Goal: Task Accomplishment & Management: Manage account settings

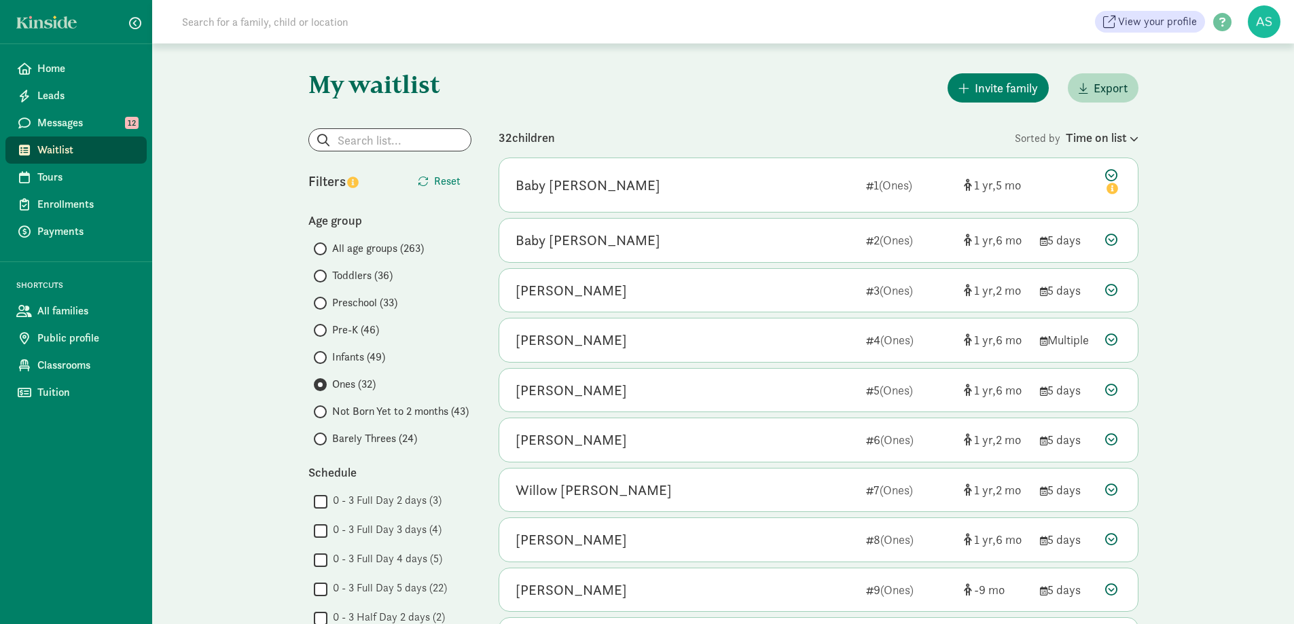
click at [349, 333] on span "Pre-K (46)" at bounding box center [355, 330] width 47 height 16
click at [323, 333] on input "Pre-K (46)" at bounding box center [318, 330] width 9 height 9
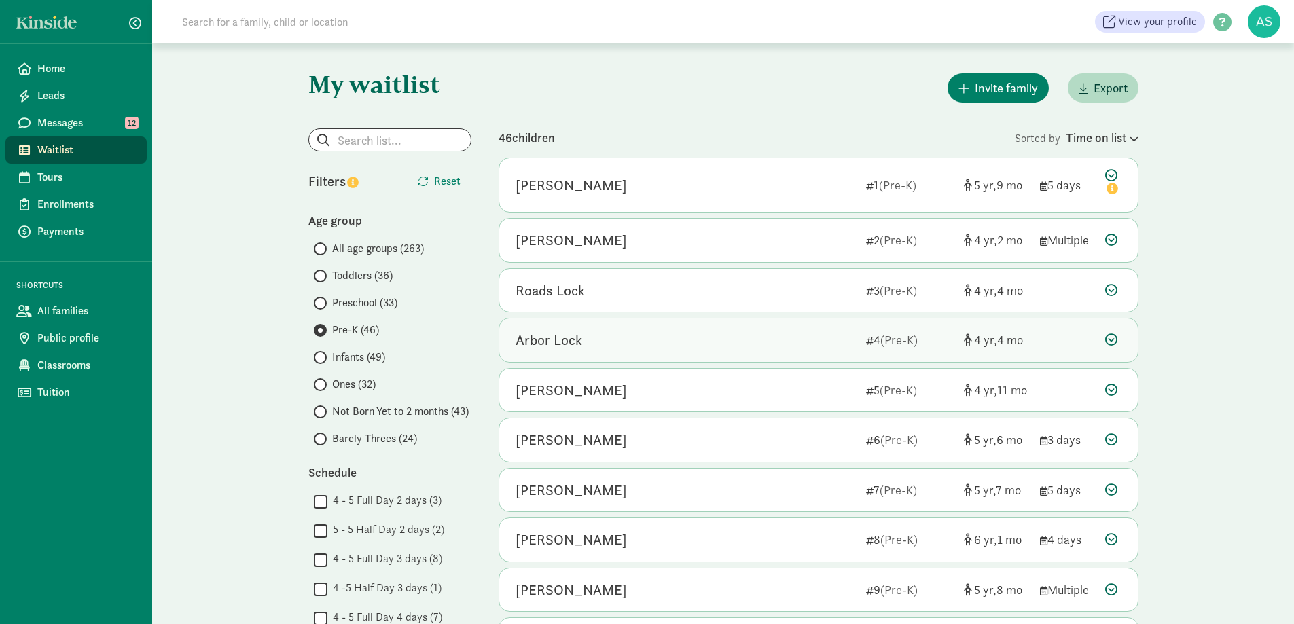
click at [613, 340] on div "Arbor Lock" at bounding box center [686, 340] width 340 height 22
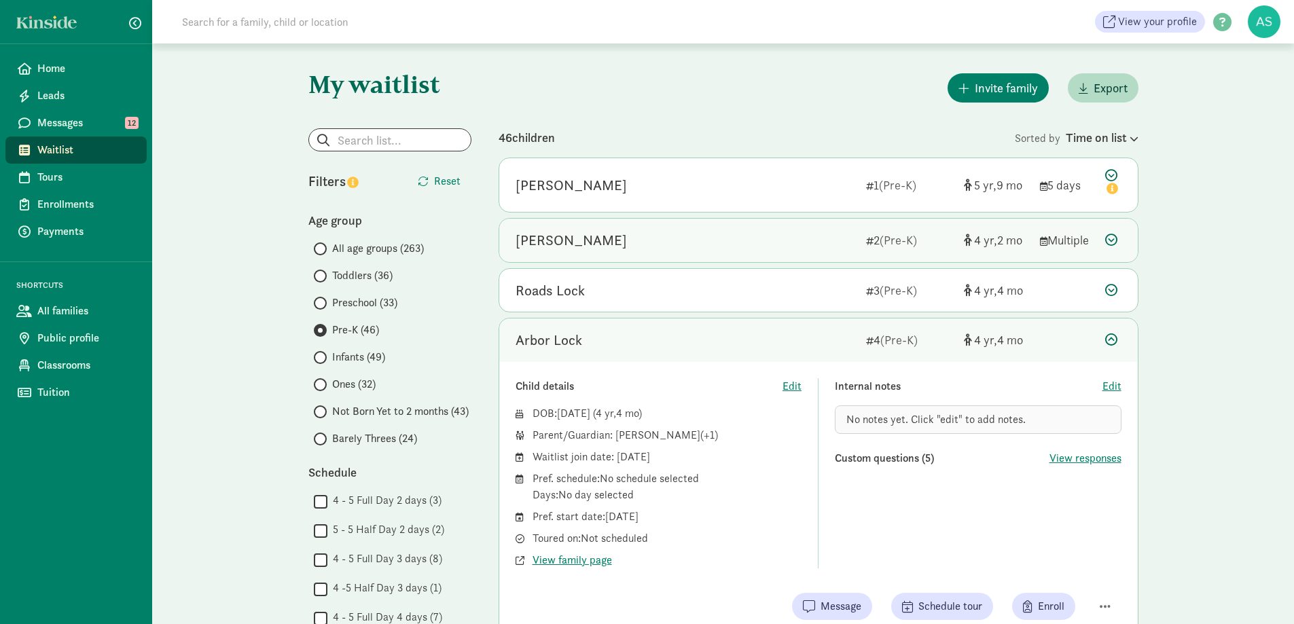
click at [679, 240] on div "Lorelei Berghammer" at bounding box center [686, 241] width 340 height 22
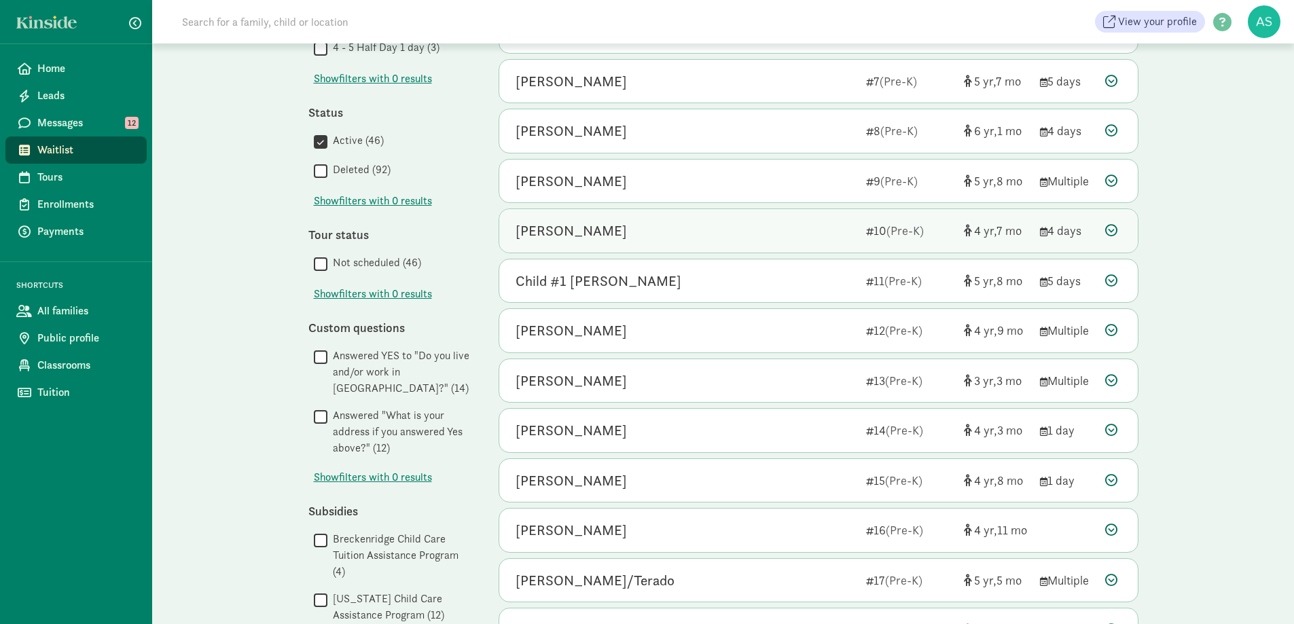
scroll to position [747, 0]
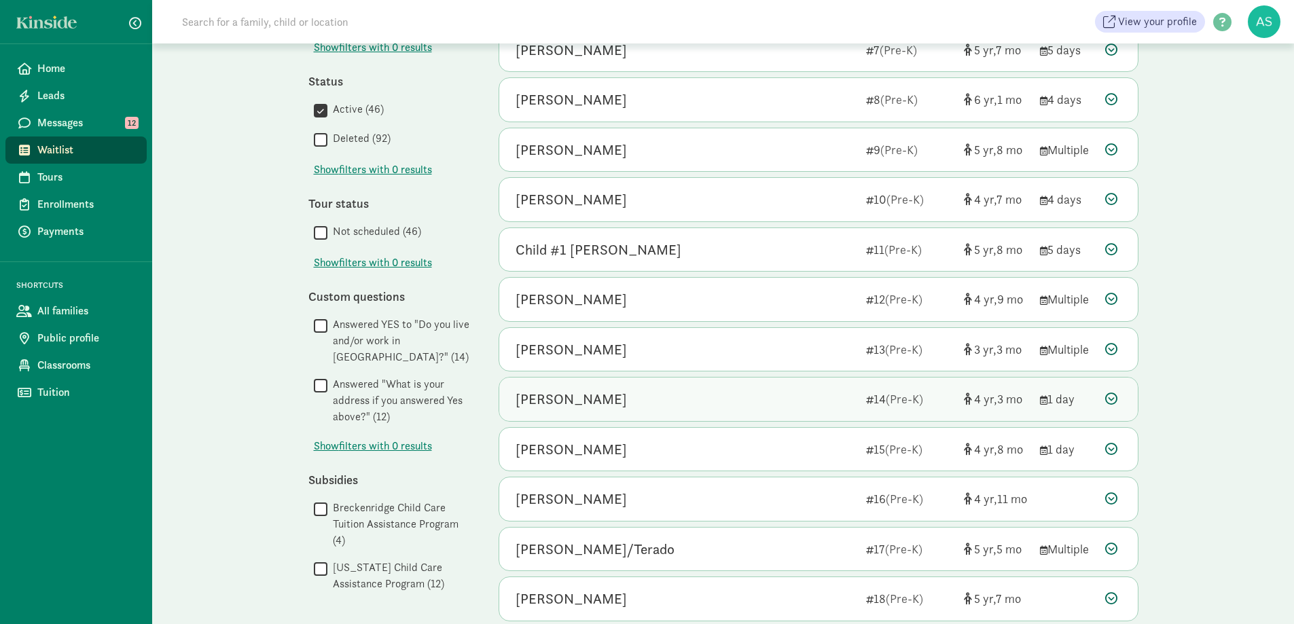
click at [650, 398] on div "Cameron Doud" at bounding box center [686, 399] width 340 height 22
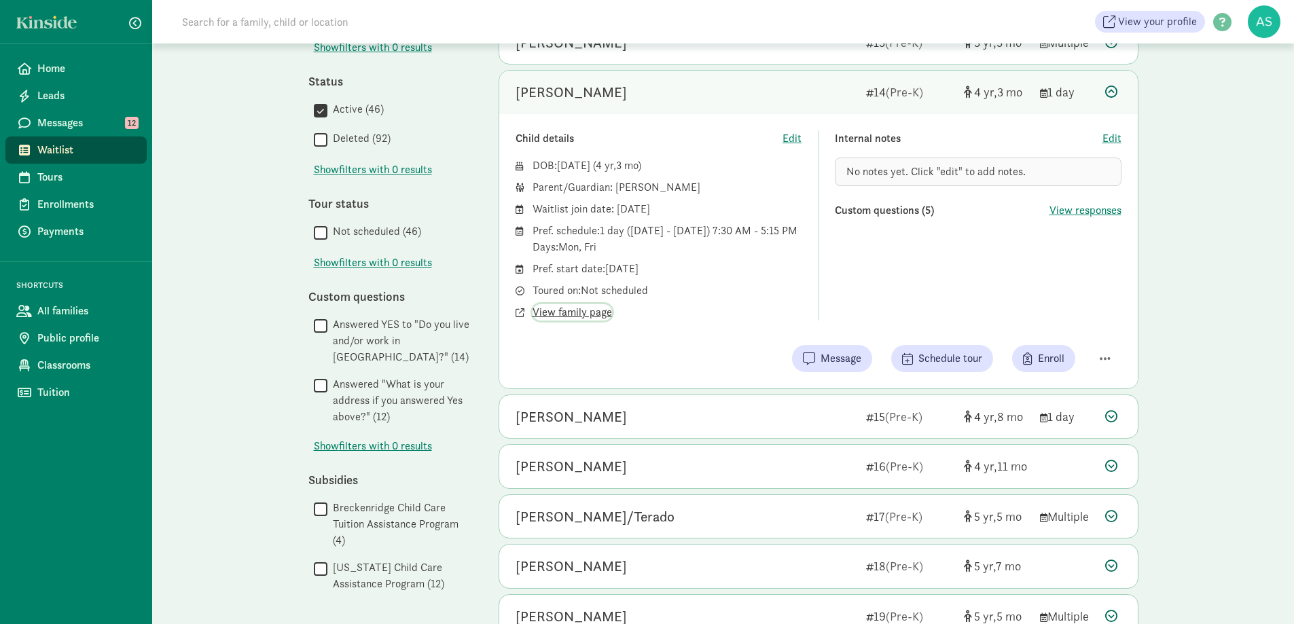
click at [598, 311] on span "View family page" at bounding box center [571, 312] width 79 height 16
click at [1111, 133] on span "Edit" at bounding box center [1111, 138] width 19 height 16
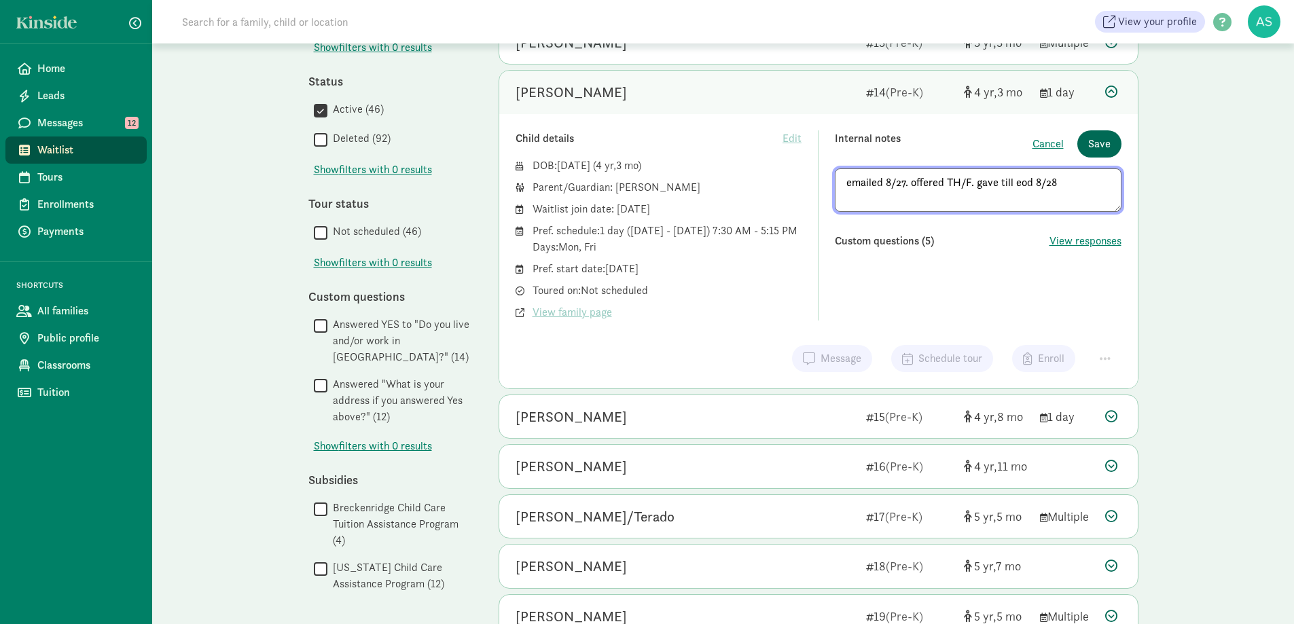
type textarea "emailed 8/27. offered TH/F. gave till eod 8/28"
click at [1104, 139] on span "Save" at bounding box center [1099, 144] width 22 height 16
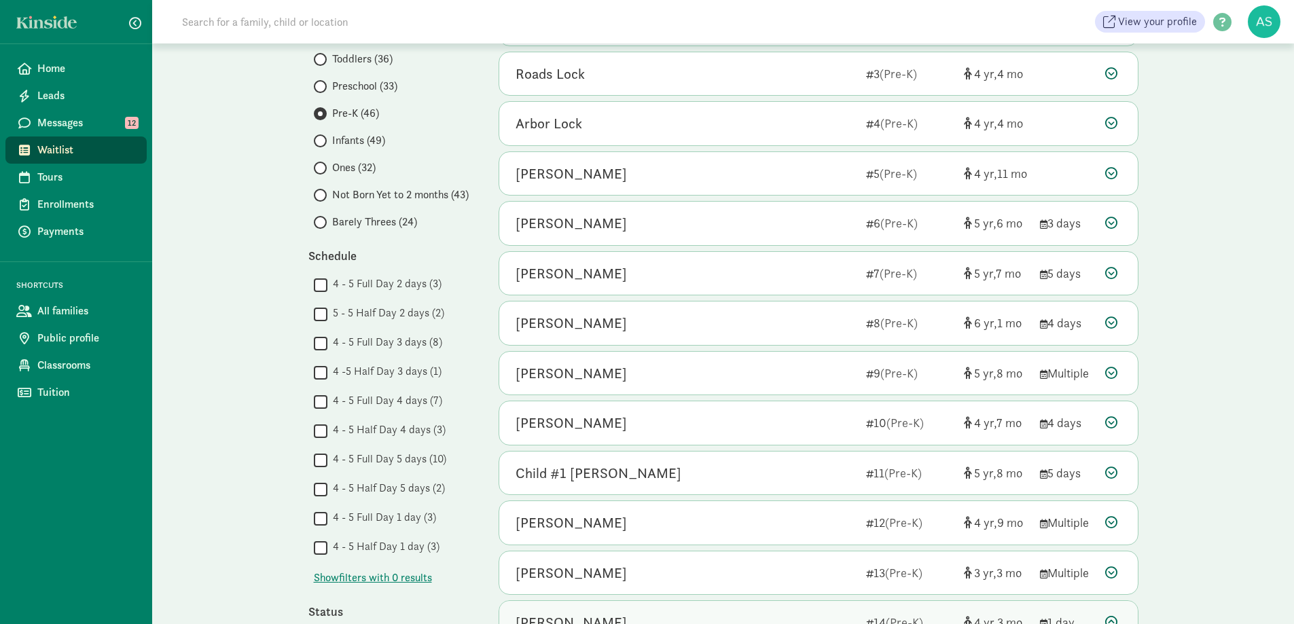
scroll to position [204, 0]
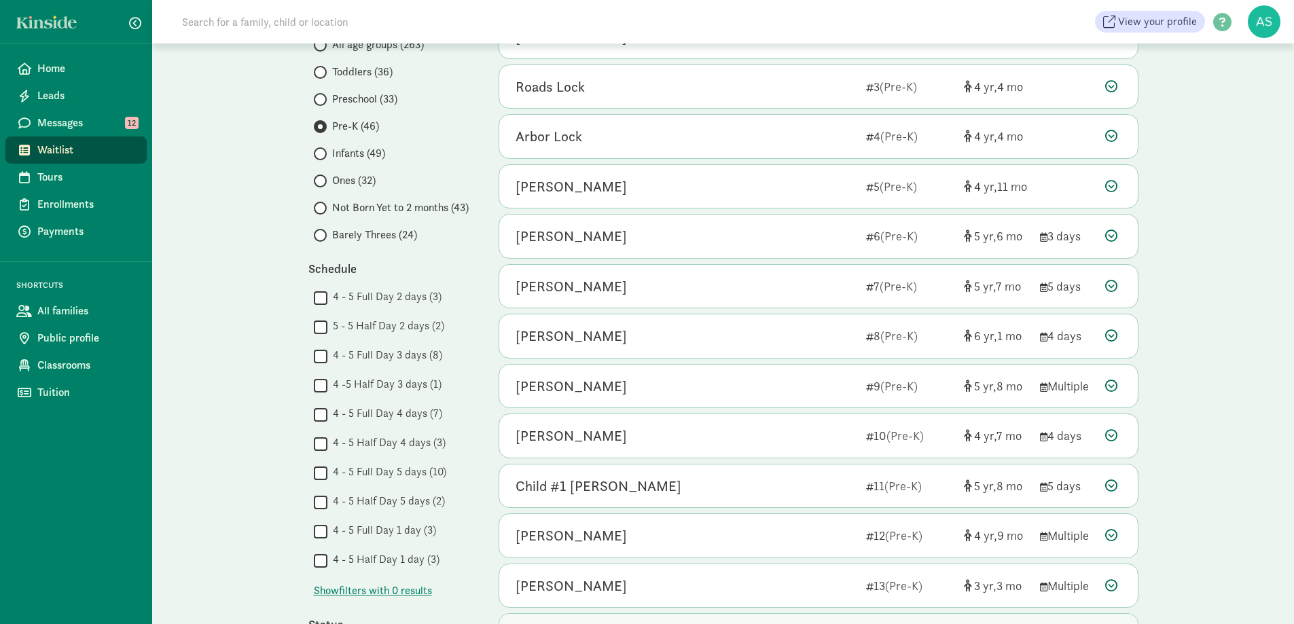
click at [356, 95] on span "Preschool (33)" at bounding box center [364, 99] width 65 height 16
click at [323, 95] on input "Preschool (33)" at bounding box center [318, 99] width 9 height 9
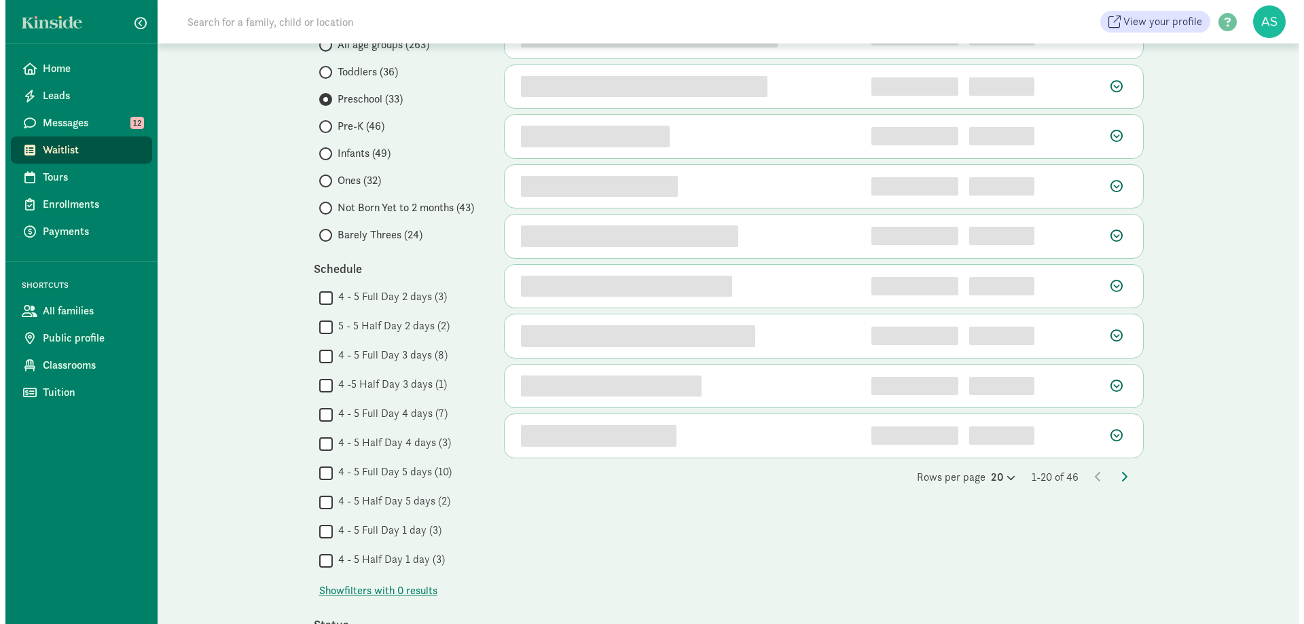
scroll to position [0, 0]
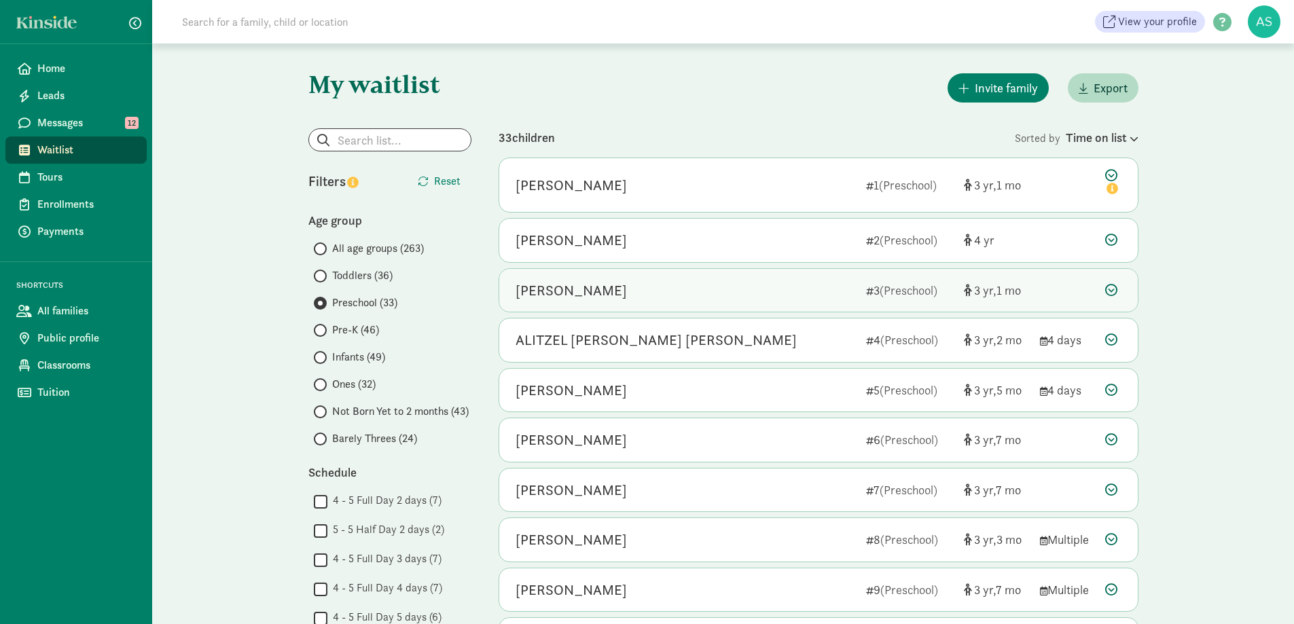
click at [699, 272] on div "Maddyx Peterson 3 (Preschool) 3 1" at bounding box center [818, 290] width 638 height 43
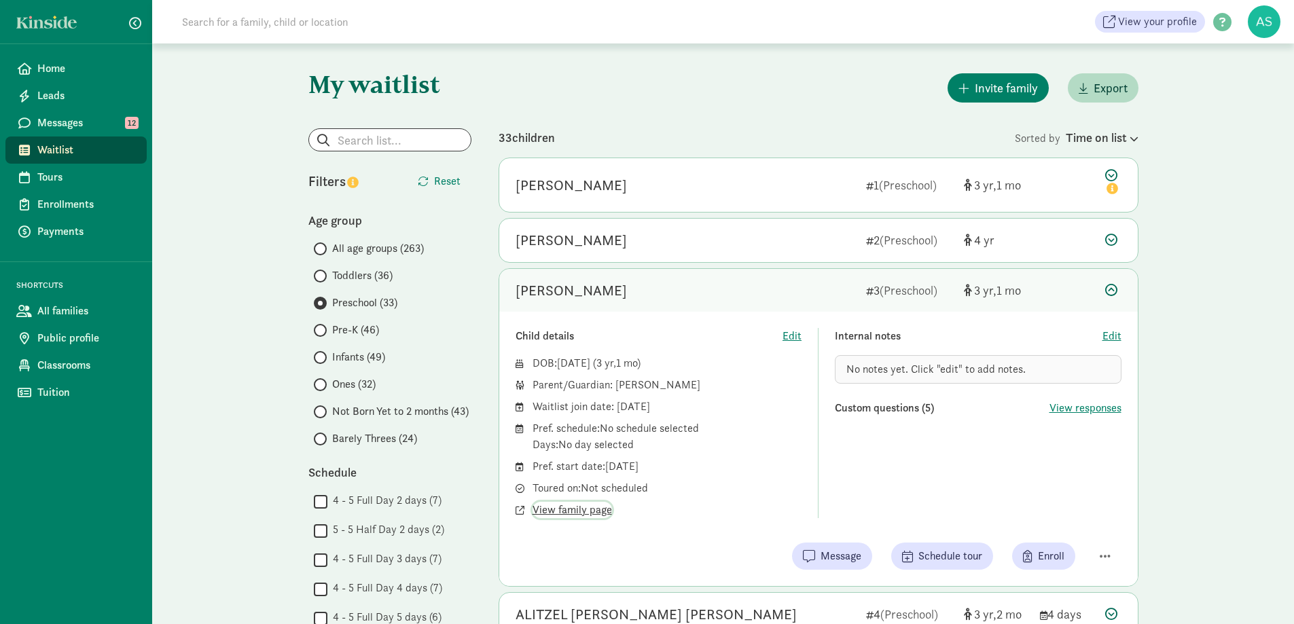
click at [557, 505] on span "View family page" at bounding box center [571, 510] width 79 height 16
click at [1105, 555] on span "button" at bounding box center [1105, 556] width 11 height 12
click at [1053, 514] on div "Remove from list" at bounding box center [1057, 521] width 105 height 16
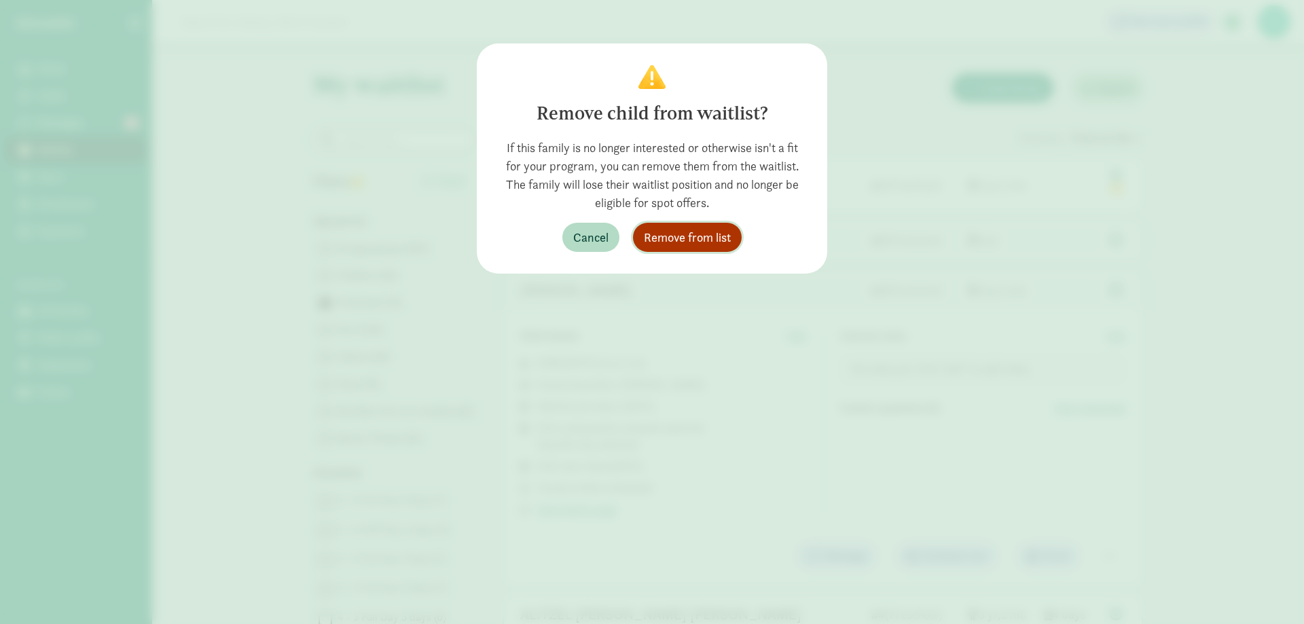
click at [708, 239] on span "Remove from list" at bounding box center [687, 237] width 87 height 18
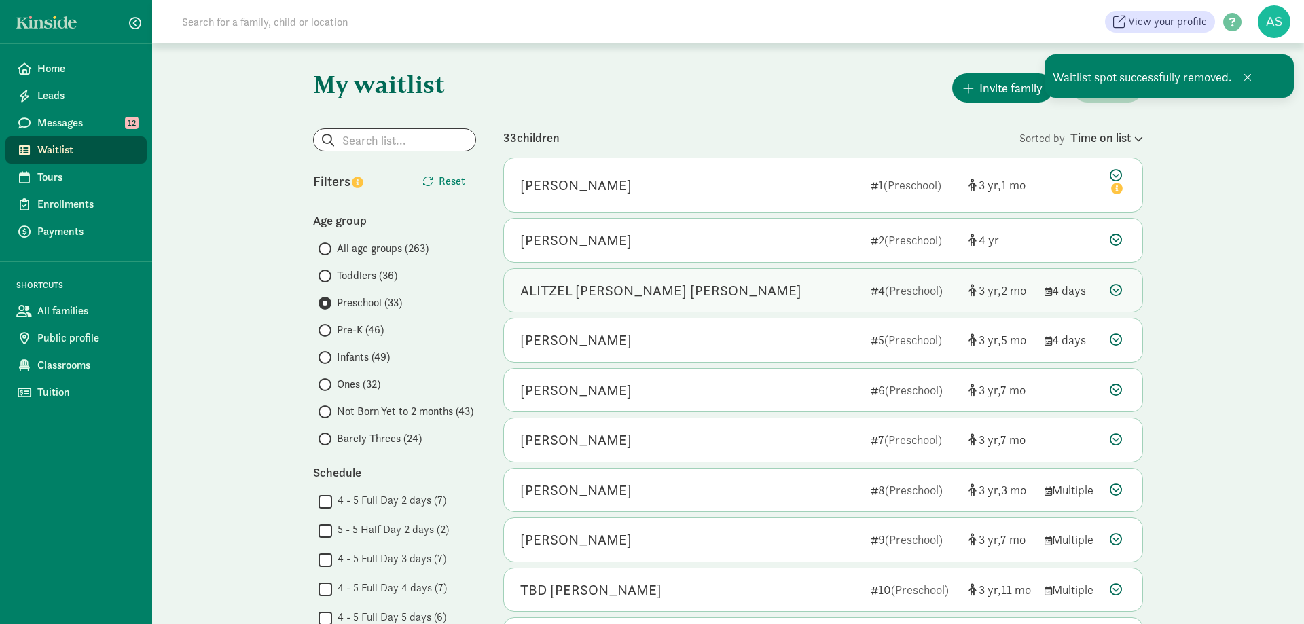
click at [649, 288] on div "ALITZEL LUIS LOPEZ" at bounding box center [660, 291] width 281 height 22
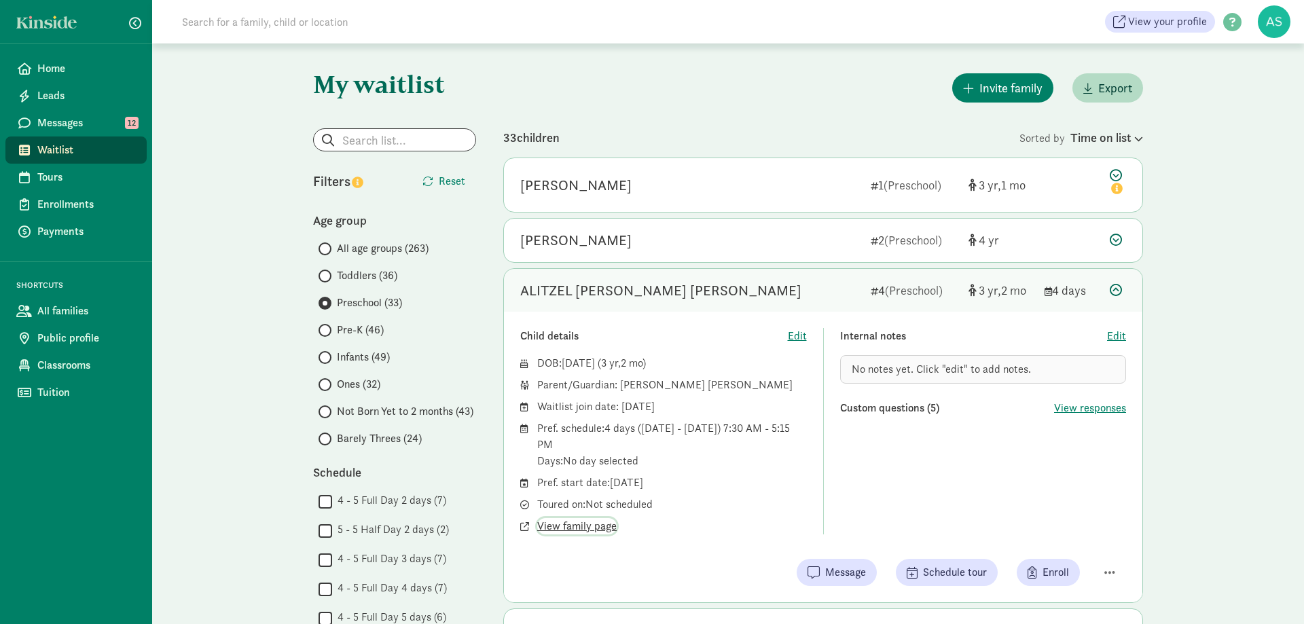
click at [596, 526] on span "View family page" at bounding box center [576, 526] width 79 height 16
click at [380, 437] on span "Barely Threes (24)" at bounding box center [379, 439] width 85 height 16
click at [327, 437] on input "Barely Threes (24)" at bounding box center [323, 439] width 9 height 9
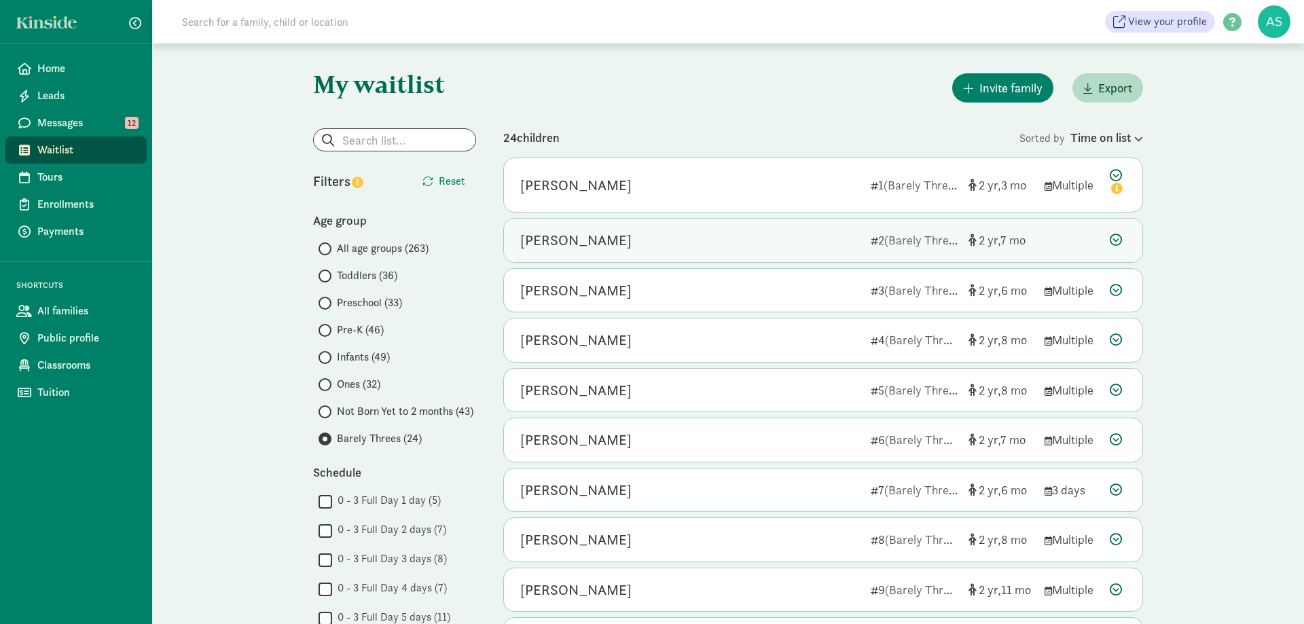
click at [632, 232] on div "[PERSON_NAME]" at bounding box center [575, 241] width 111 height 22
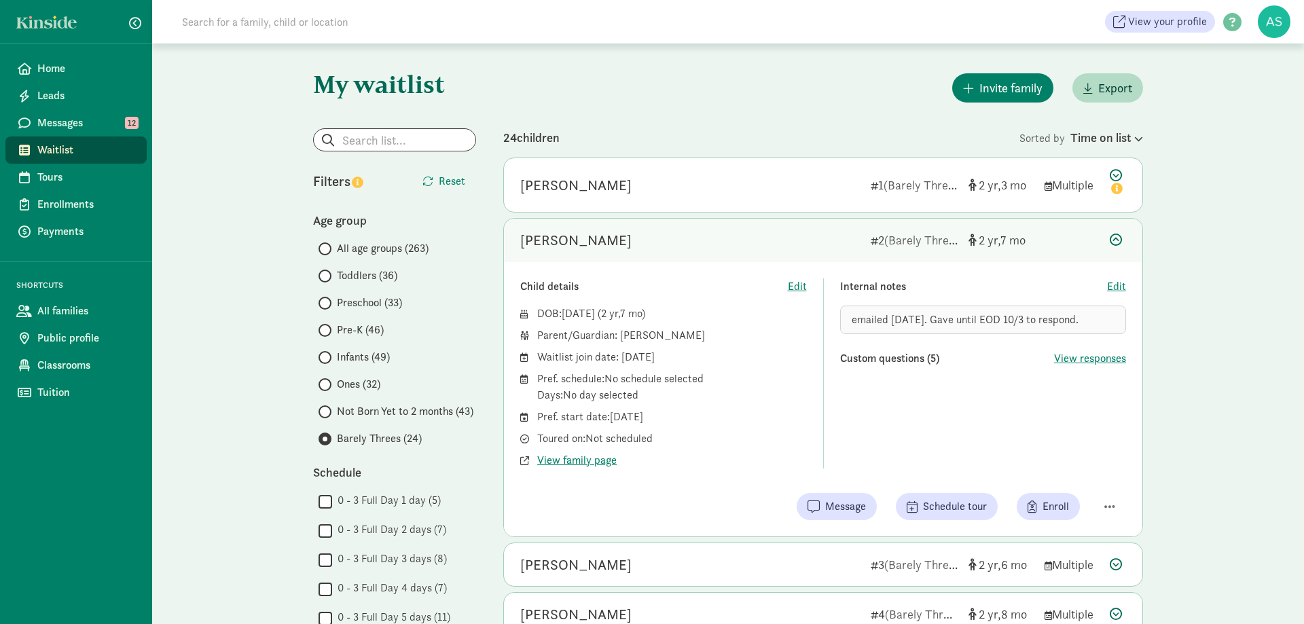
drag, startPoint x: 1275, startPoint y: 423, endPoint x: 1245, endPoint y: 432, distance: 31.2
click at [359, 436] on span "Barely Threes (24)" at bounding box center [379, 439] width 85 height 16
click at [327, 436] on input "Barely Threes (24)" at bounding box center [323, 439] width 9 height 9
click at [365, 438] on span "Barely Threes (24)" at bounding box center [379, 439] width 85 height 16
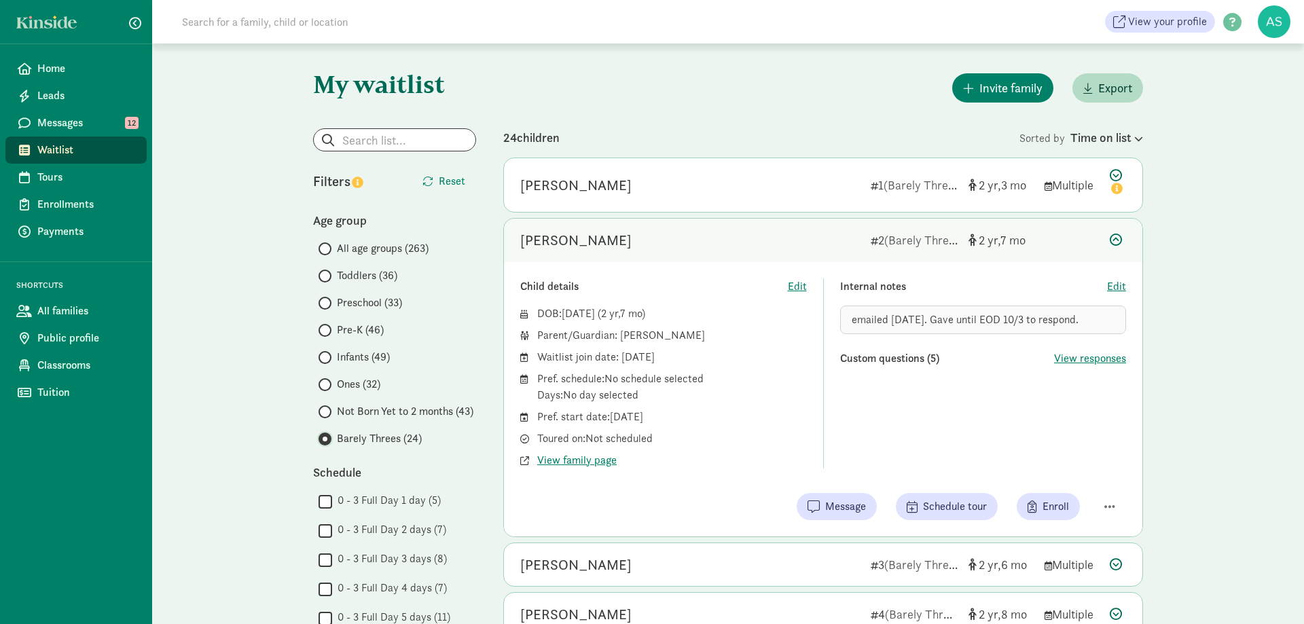
click at [327, 438] on input "Barely Threes (24)" at bounding box center [323, 439] width 9 height 9
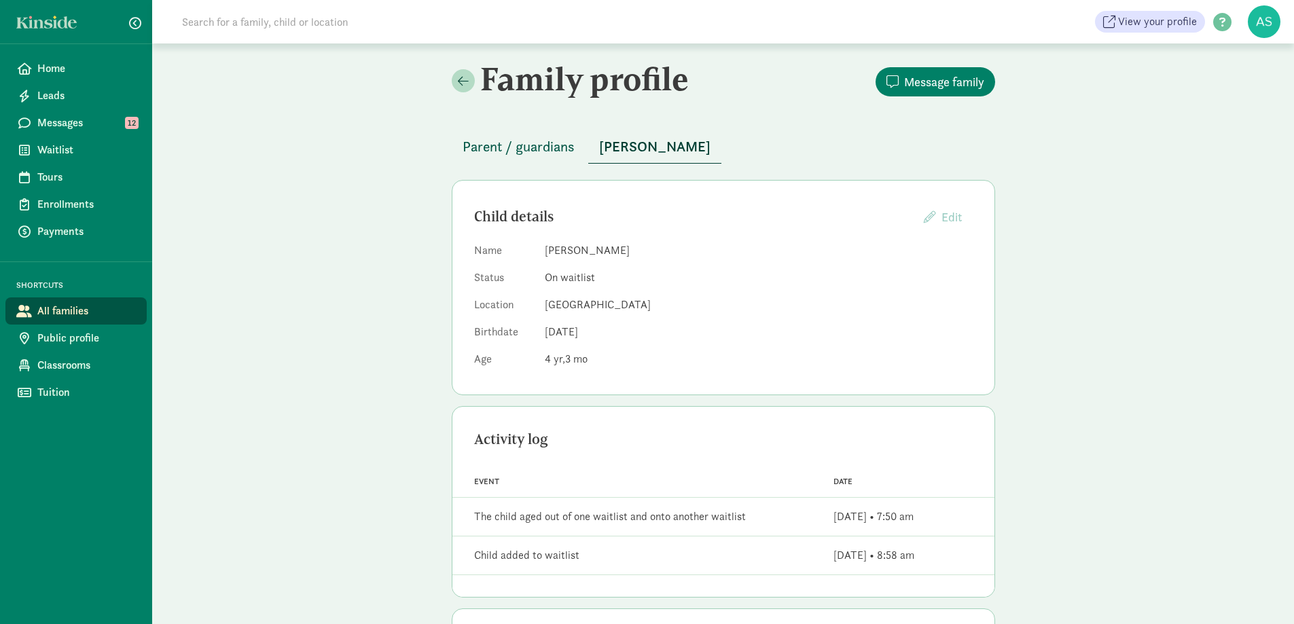
click at [550, 141] on span "Parent / guardians" at bounding box center [519, 147] width 112 height 22
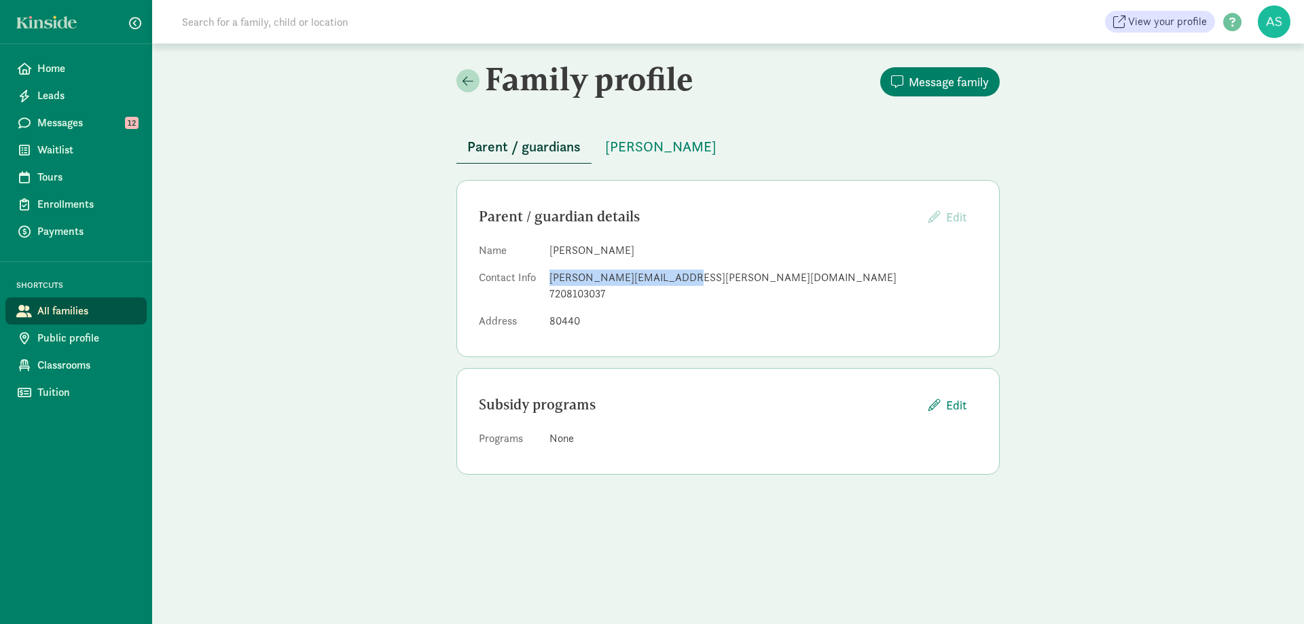
drag, startPoint x: 550, startPoint y: 277, endPoint x: 697, endPoint y: 277, distance: 146.7
click at [697, 277] on div "oshea.kimberly@yahoo.com" at bounding box center [763, 278] width 428 height 16
copy div "oshea.kimberly@yahoo.com"
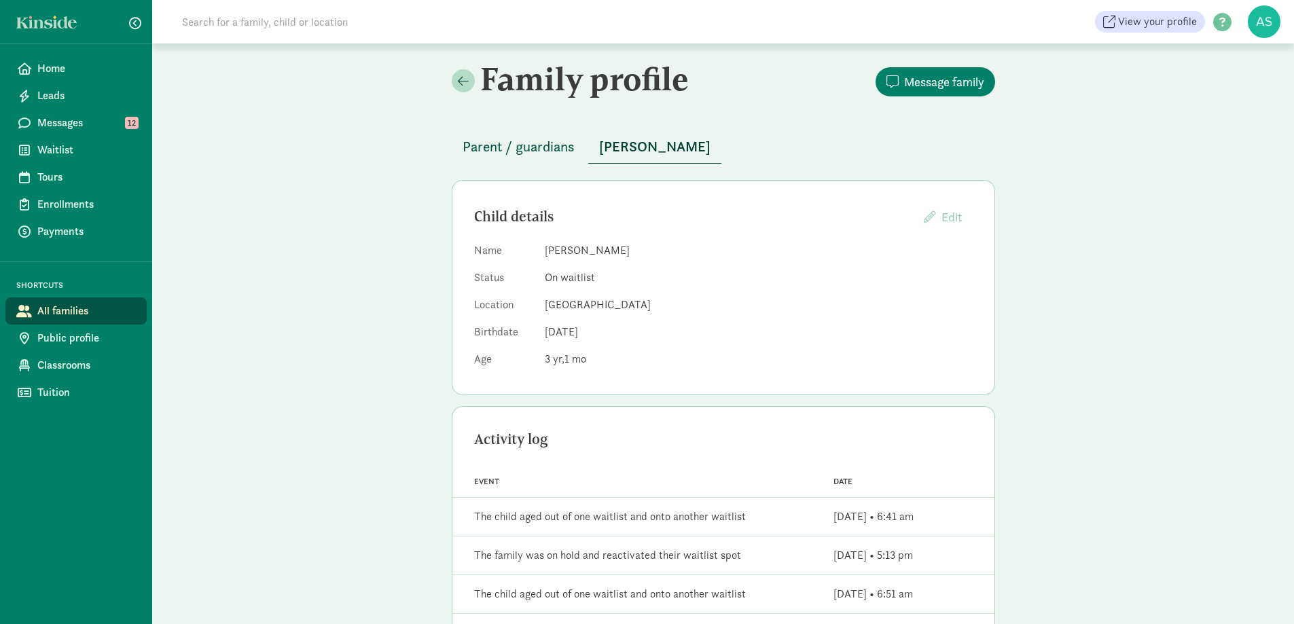
click at [539, 143] on span "Parent / guardians" at bounding box center [519, 147] width 112 height 22
click at [553, 140] on span "Parent / guardians" at bounding box center [519, 147] width 112 height 22
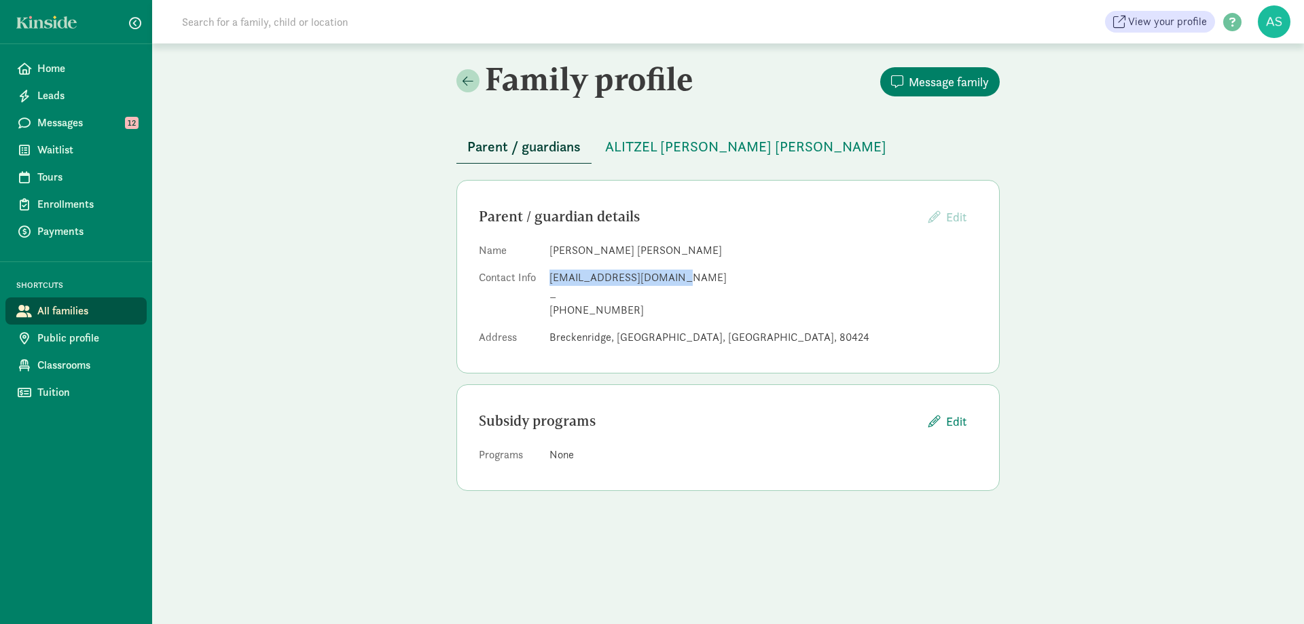
drag, startPoint x: 550, startPoint y: 276, endPoint x: 702, endPoint y: 274, distance: 152.2
click at [702, 274] on div "[EMAIL_ADDRESS][DOMAIN_NAME]" at bounding box center [763, 278] width 428 height 16
copy div "vikiangeles97@gmail.com"
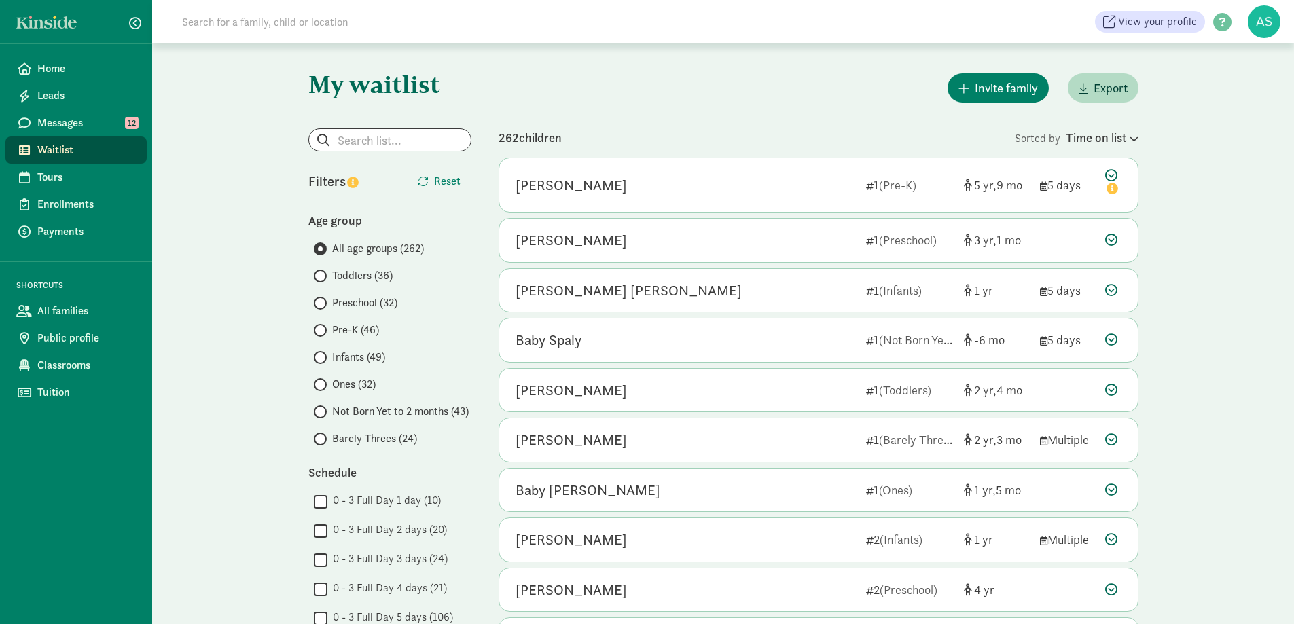
click at [319, 433] on span at bounding box center [320, 439] width 13 height 13
click at [319, 435] on input "Barely Threes (24)" at bounding box center [318, 439] width 9 height 9
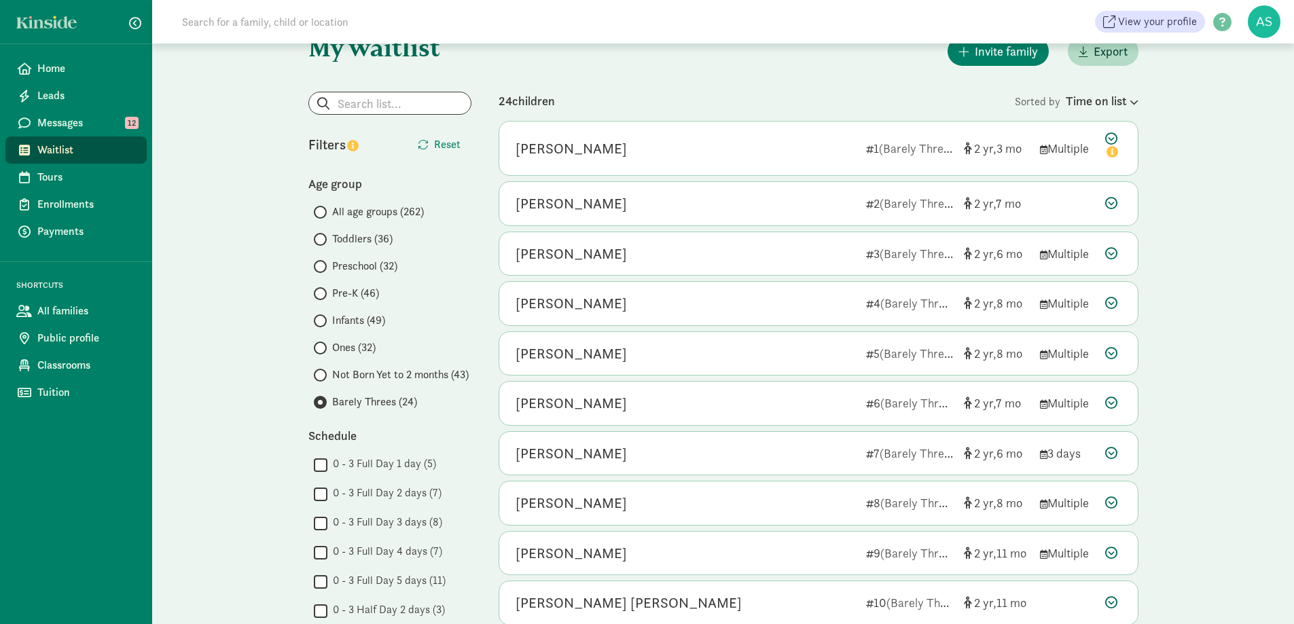
scroll to position [68, 0]
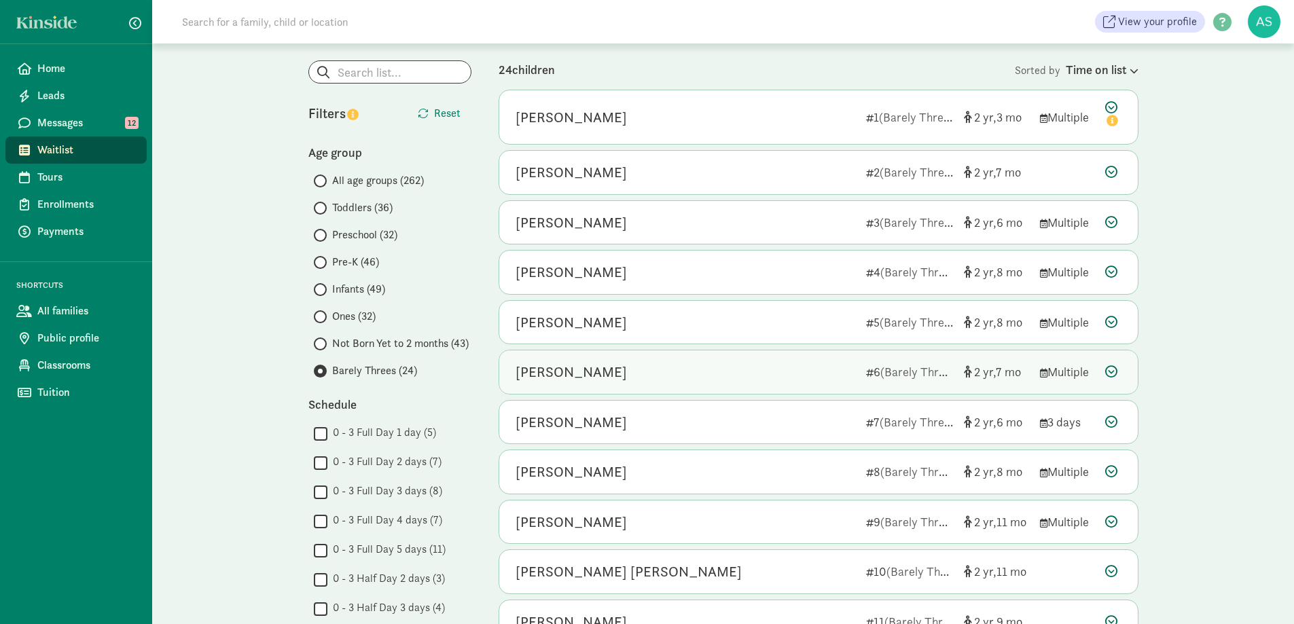
click at [614, 367] on div "[PERSON_NAME]" at bounding box center [686, 372] width 340 height 22
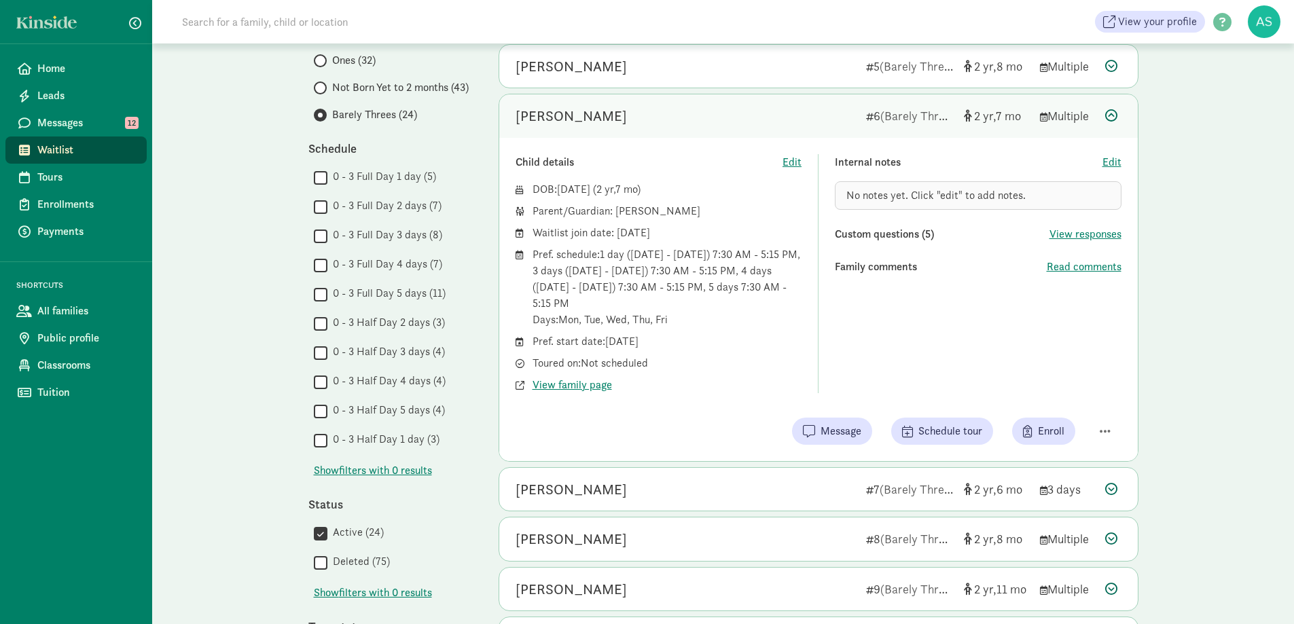
scroll to position [408, 0]
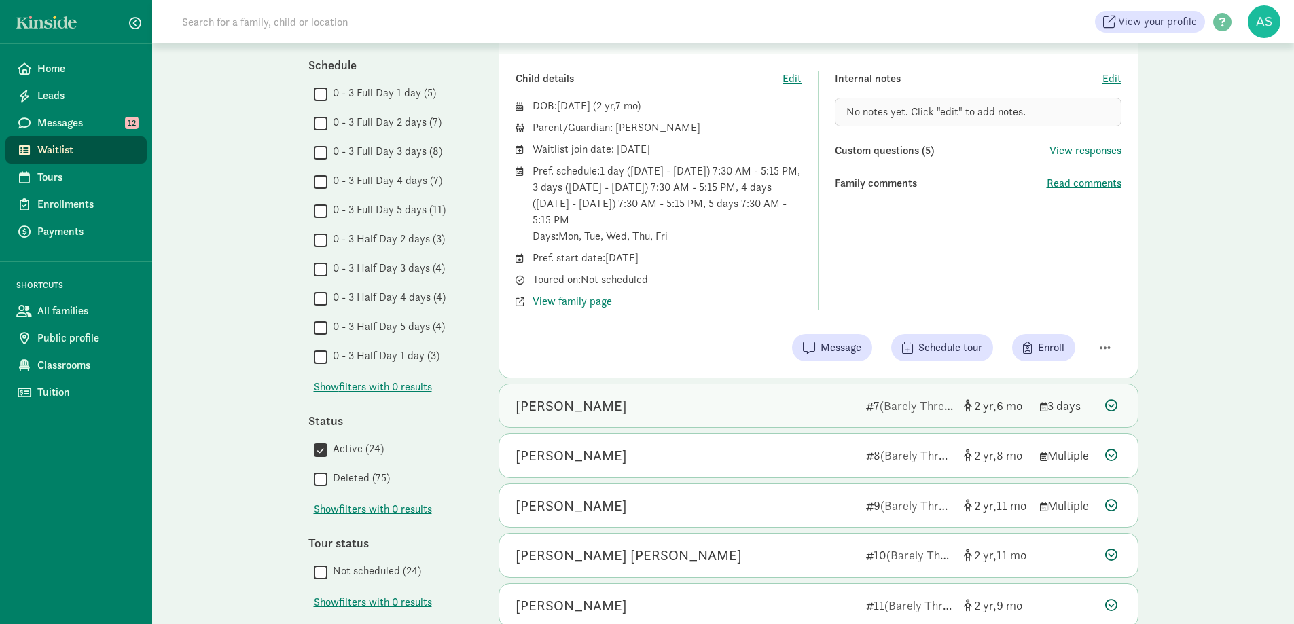
click at [627, 404] on div "[PERSON_NAME]" at bounding box center [571, 406] width 111 height 22
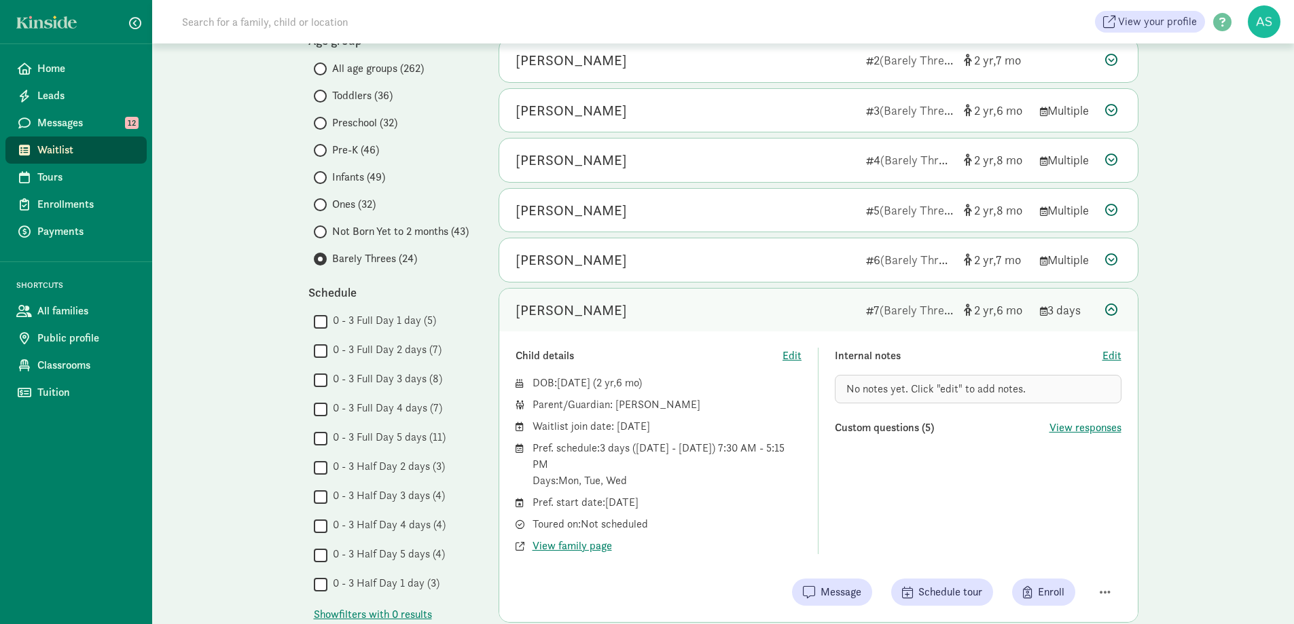
scroll to position [136, 0]
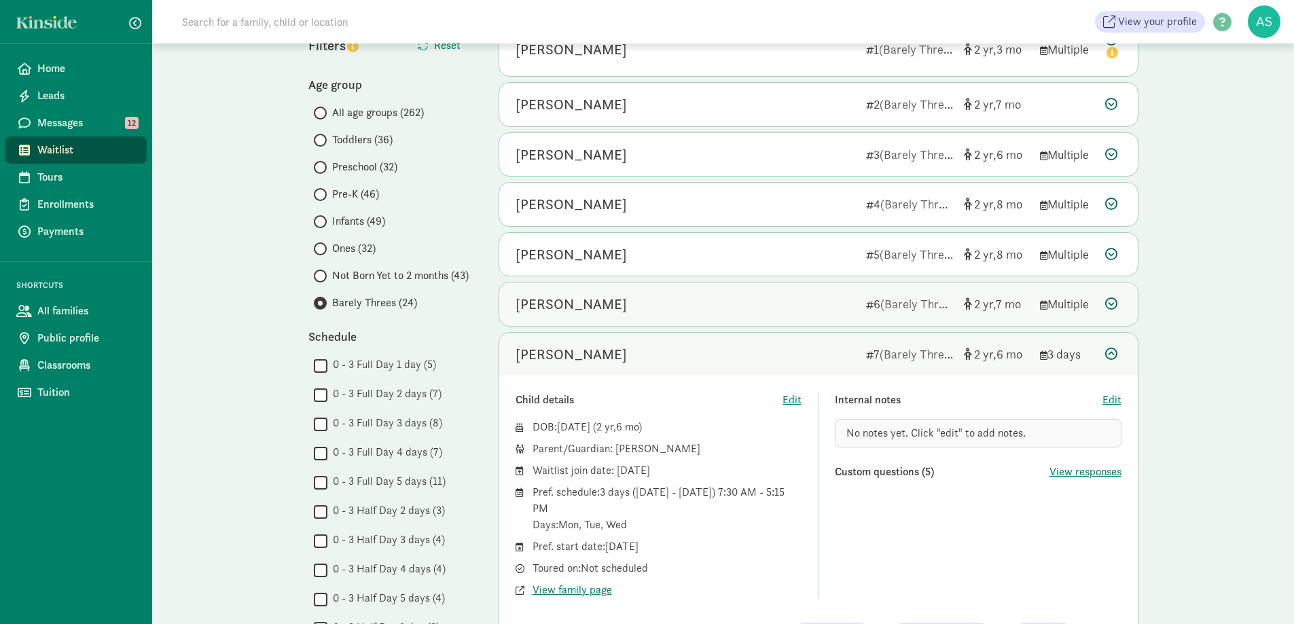
click at [611, 312] on div "[PERSON_NAME]" at bounding box center [686, 304] width 340 height 22
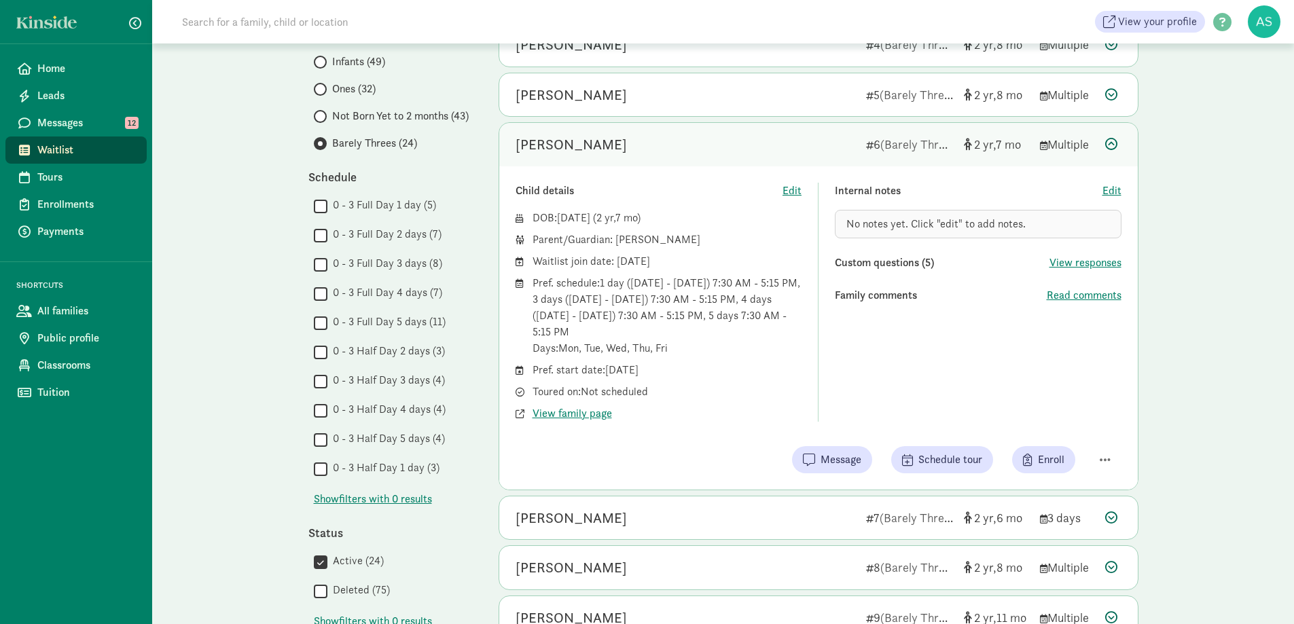
scroll to position [272, 0]
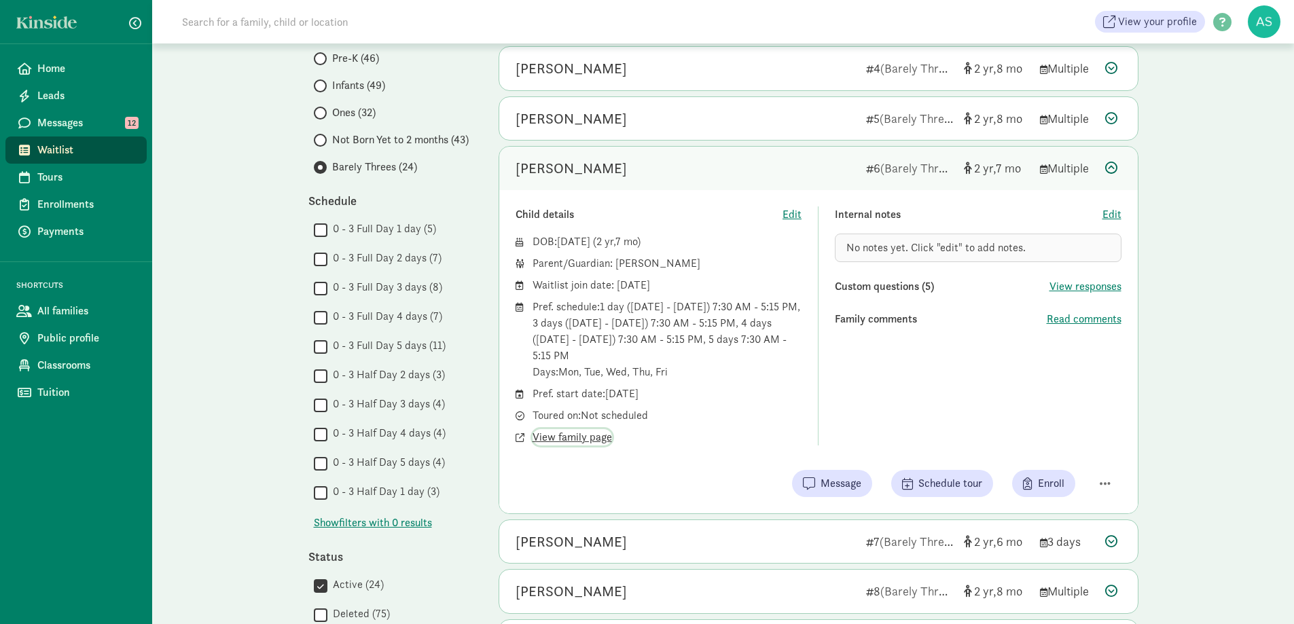
click at [588, 438] on span "View family page" at bounding box center [571, 437] width 79 height 16
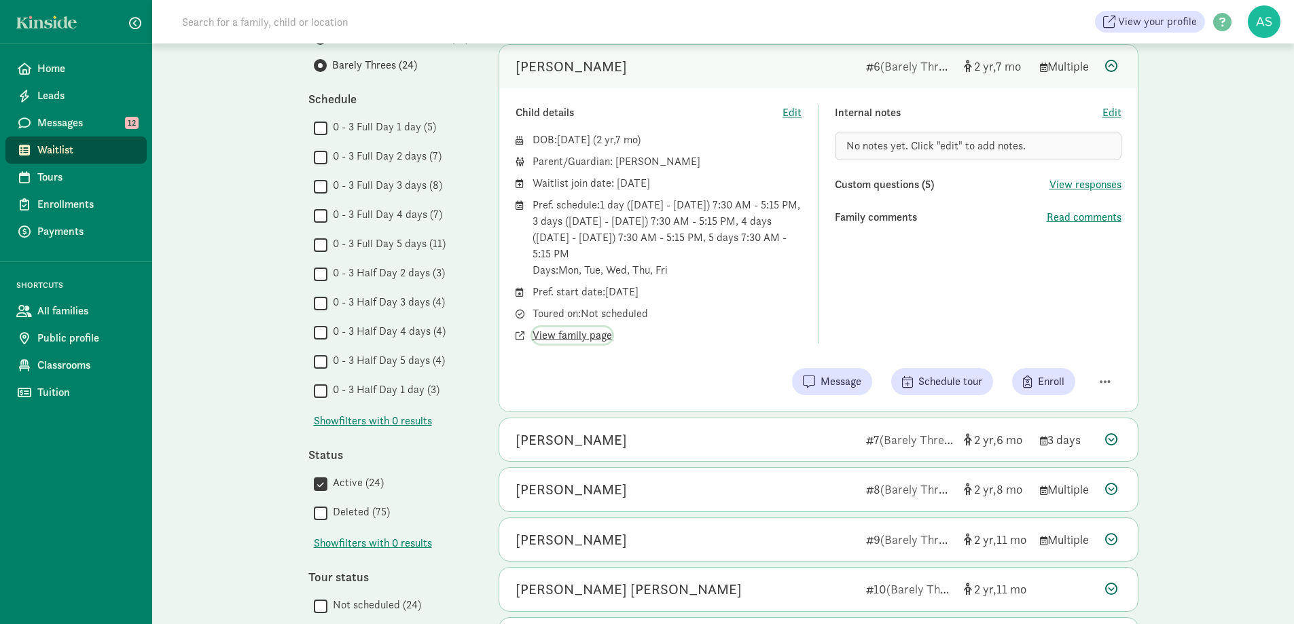
scroll to position [408, 0]
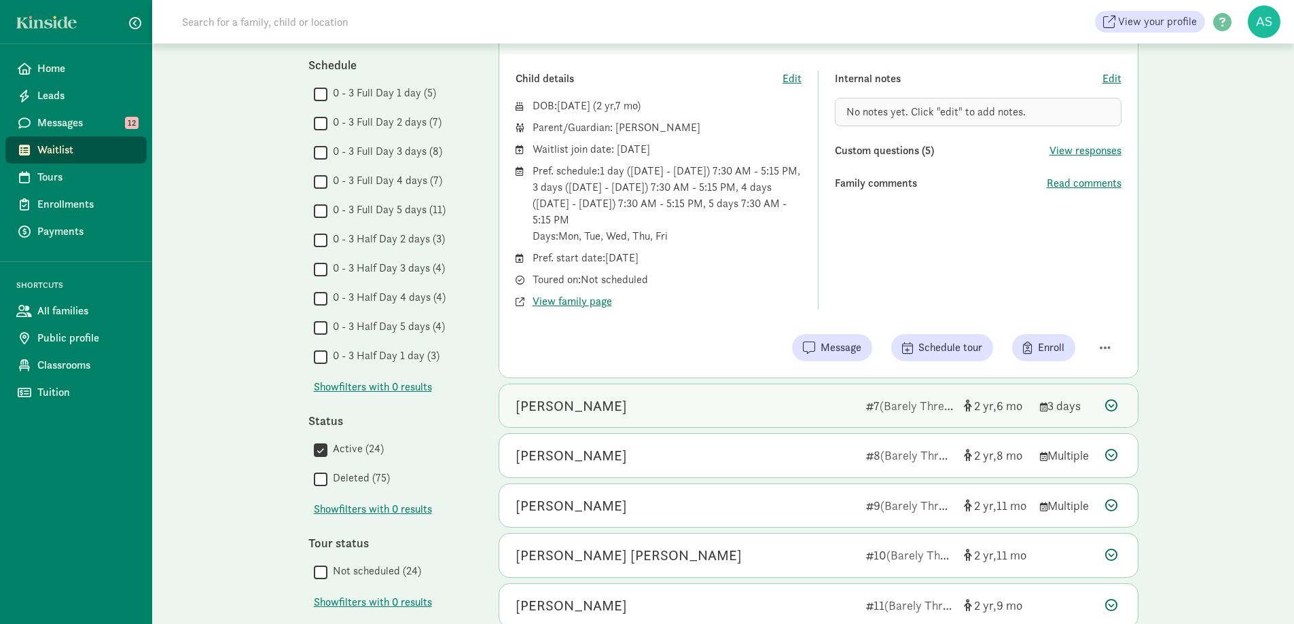
click at [627, 401] on div "[PERSON_NAME]" at bounding box center [571, 406] width 111 height 22
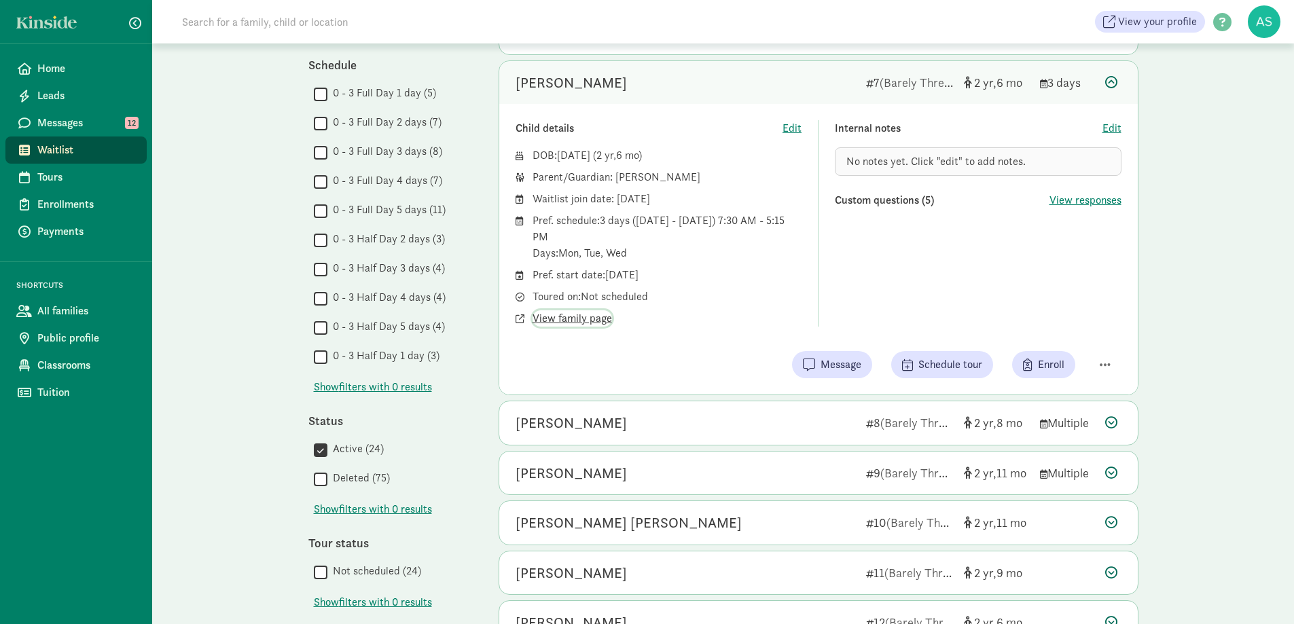
click at [570, 320] on span "View family page" at bounding box center [571, 318] width 79 height 16
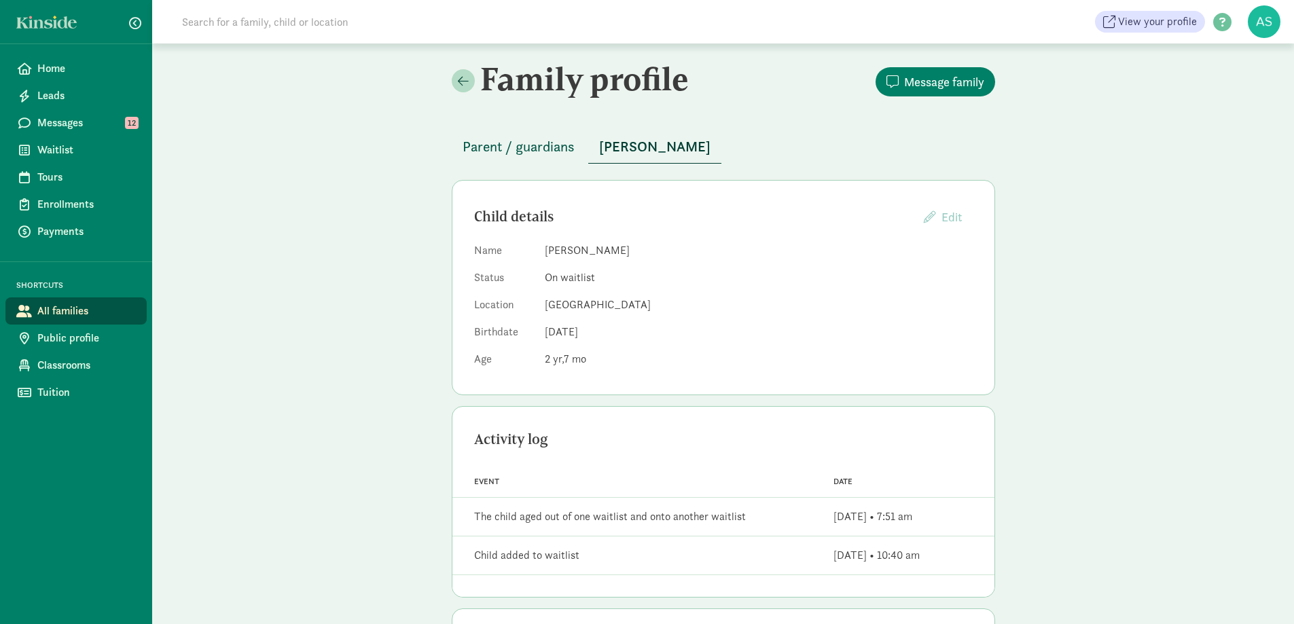
click at [525, 142] on span "Parent / guardians" at bounding box center [519, 147] width 112 height 22
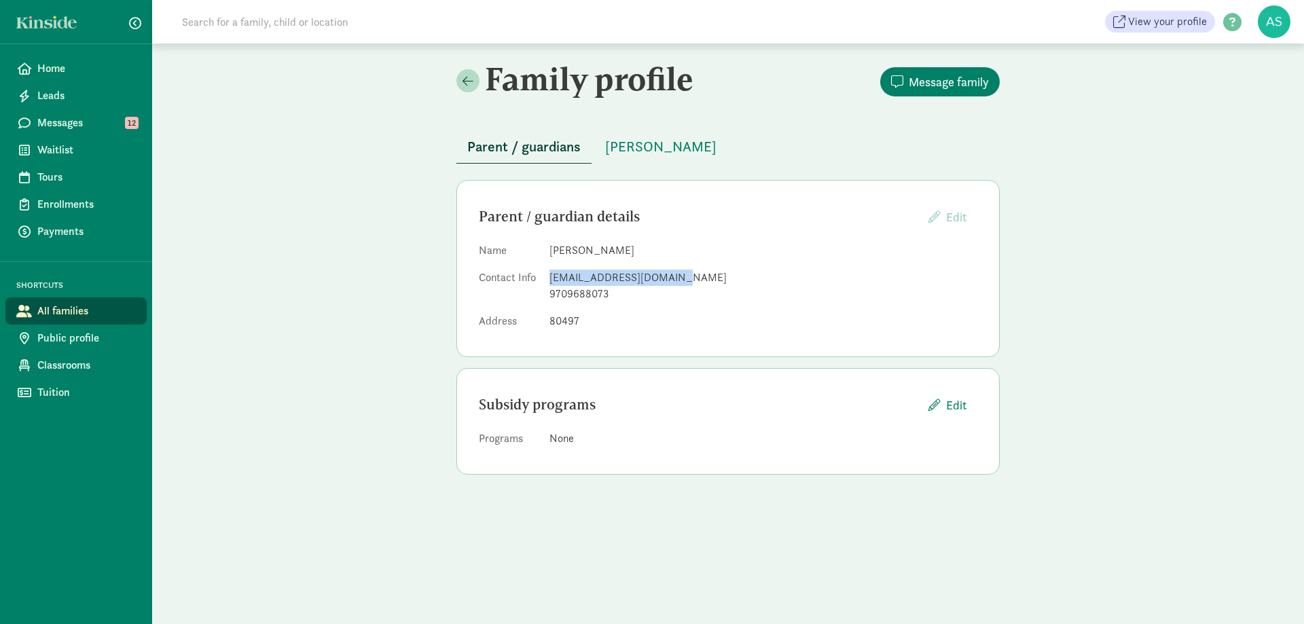
drag, startPoint x: 549, startPoint y: 277, endPoint x: 684, endPoint y: 281, distance: 135.2
click at [684, 281] on dl "Name [PERSON_NAME] Contact Info [EMAIL_ADDRESS][DOMAIN_NAME] 9709688073 Address…" at bounding box center [728, 288] width 499 height 92
copy div "[EMAIL_ADDRESS][DOMAIN_NAME]"
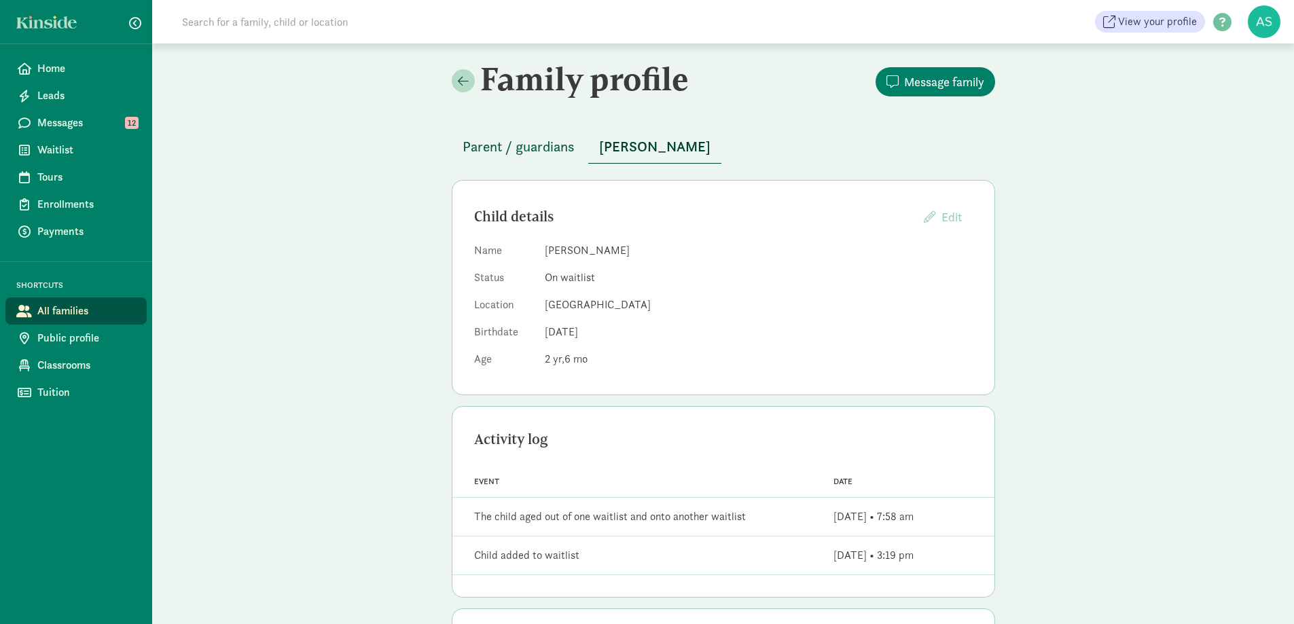
click at [523, 146] on span "Parent / guardians" at bounding box center [519, 147] width 112 height 22
